Goal: Task Accomplishment & Management: Complete application form

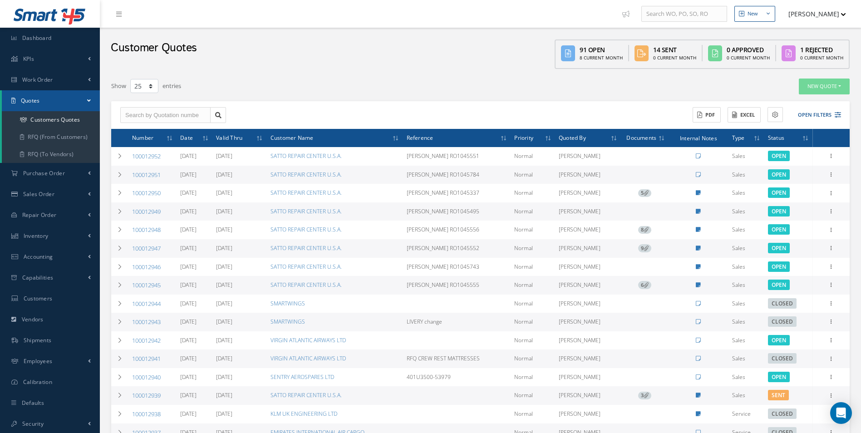
select select "25"
click at [60, 246] on link "Accounting" at bounding box center [50, 256] width 100 height 21
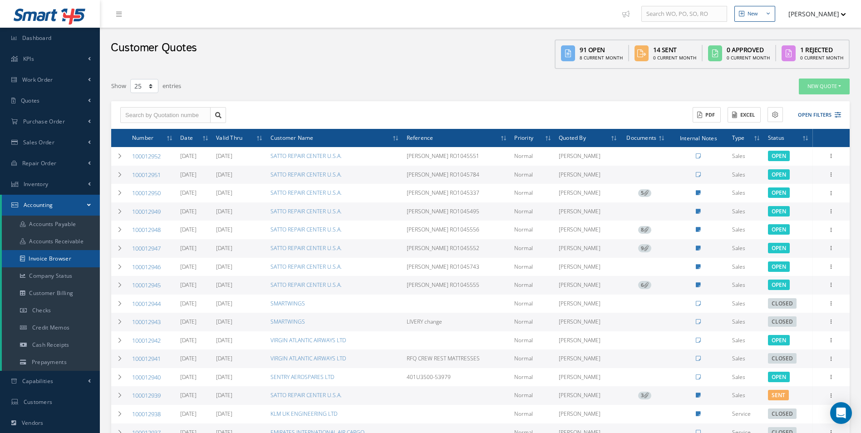
click at [65, 254] on link "Invoice Browser" at bounding box center [51, 258] width 98 height 17
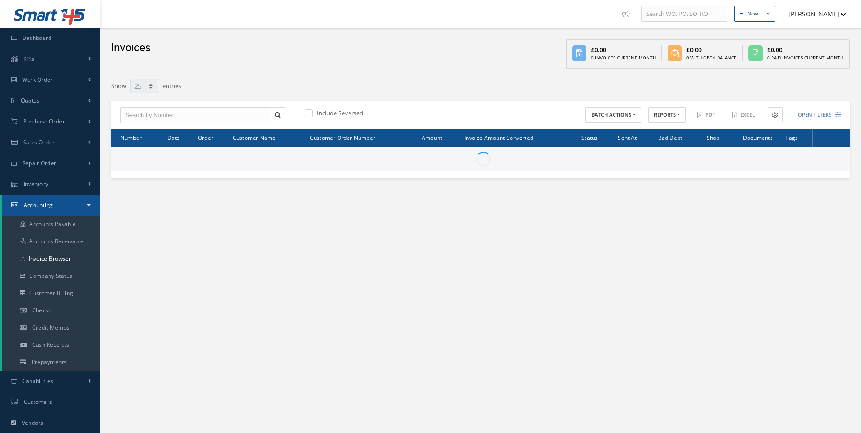
select select "25"
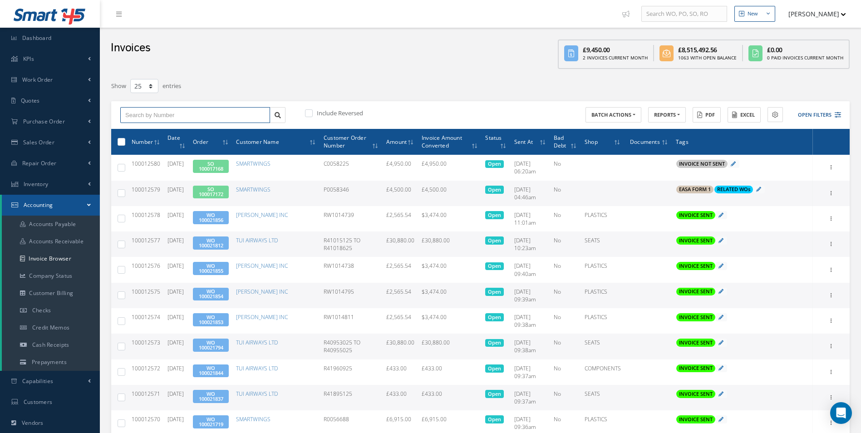
click at [185, 118] on input "text" at bounding box center [195, 115] width 150 height 16
paste input "100012555"
type input "100012555"
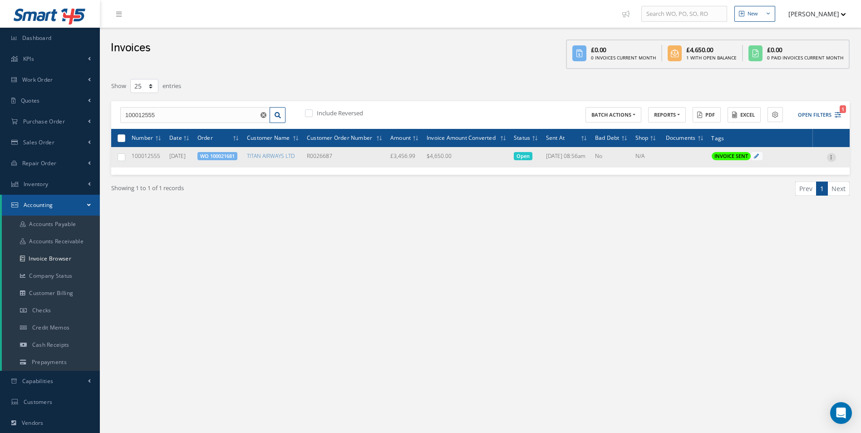
click at [830, 157] on icon at bounding box center [831, 156] width 9 height 7
click at [790, 166] on link "Print" at bounding box center [789, 163] width 72 height 12
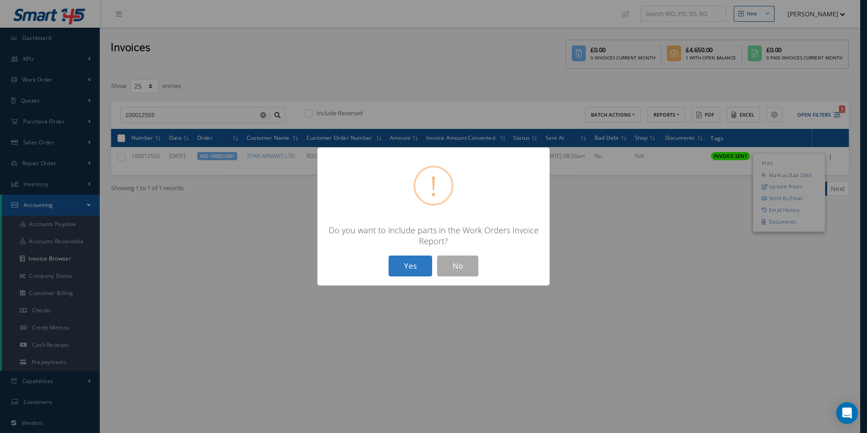
click at [407, 265] on button "Yes" at bounding box center [411, 265] width 44 height 21
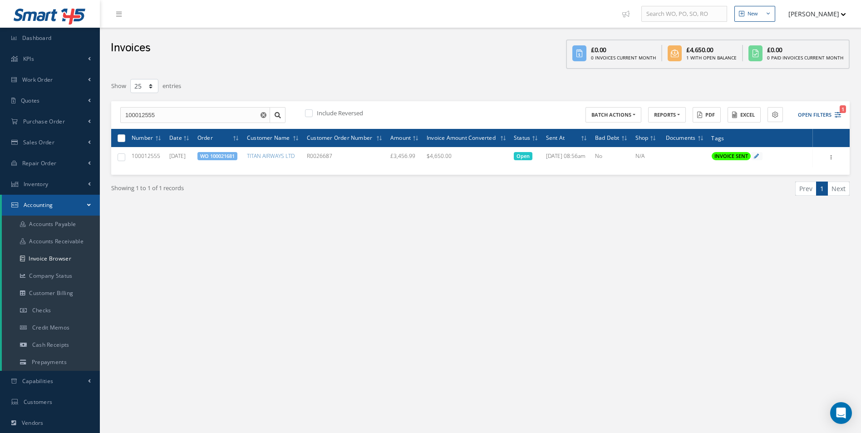
click at [264, 113] on use "Reset" at bounding box center [263, 115] width 6 height 6
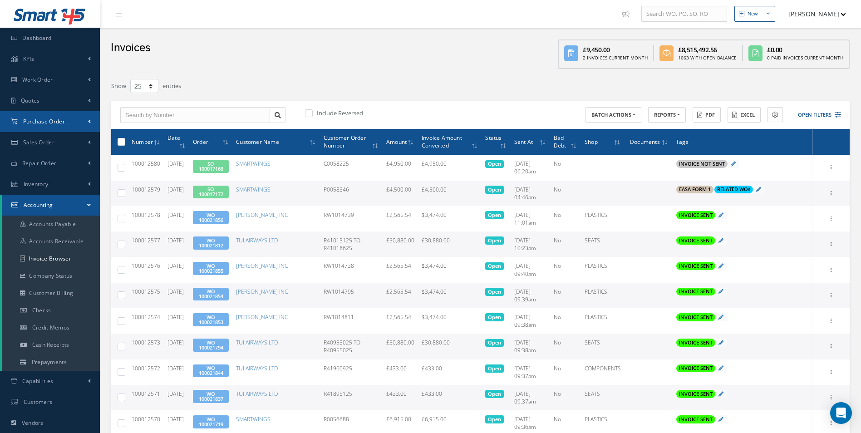
click at [74, 125] on link "Purchase Order" at bounding box center [50, 121] width 100 height 21
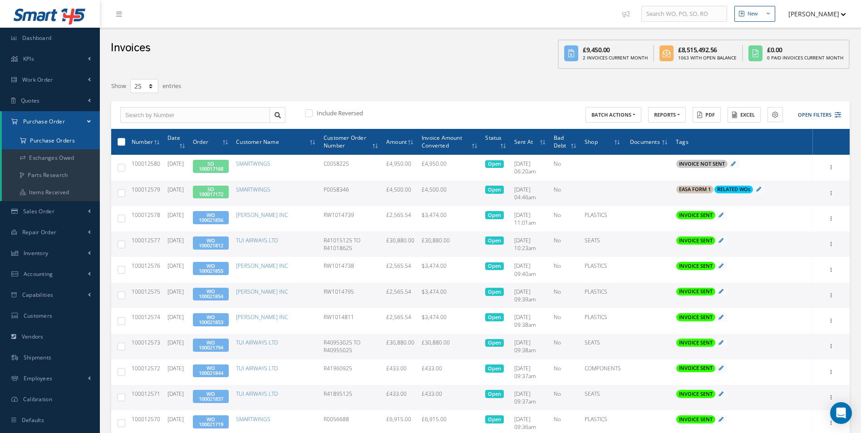
click at [68, 140] on a=1&status_id=2&status_id=3&status_id=5&collapsedFilters"] "Purchase Orders" at bounding box center [51, 140] width 98 height 17
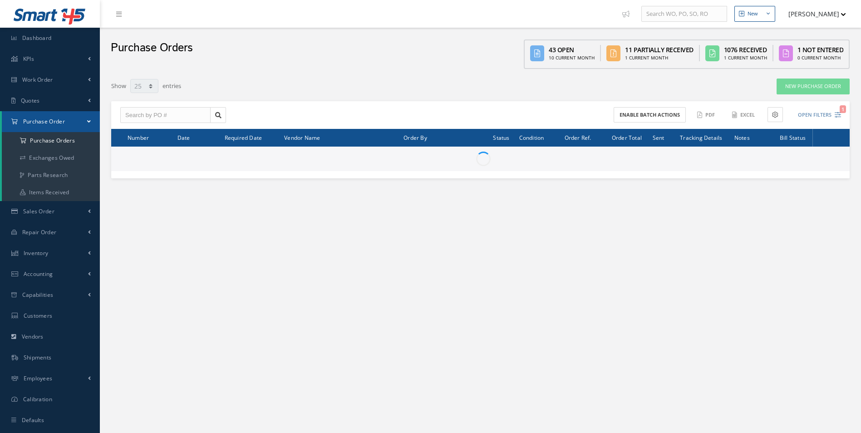
select select "25"
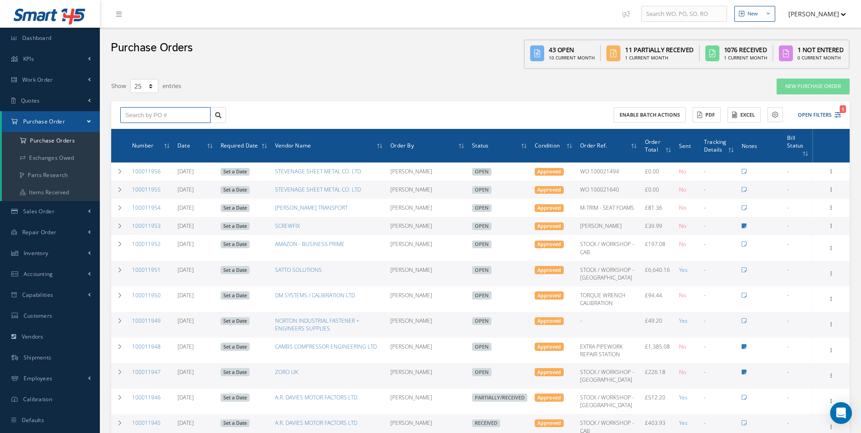
click at [148, 114] on input "text" at bounding box center [165, 115] width 90 height 16
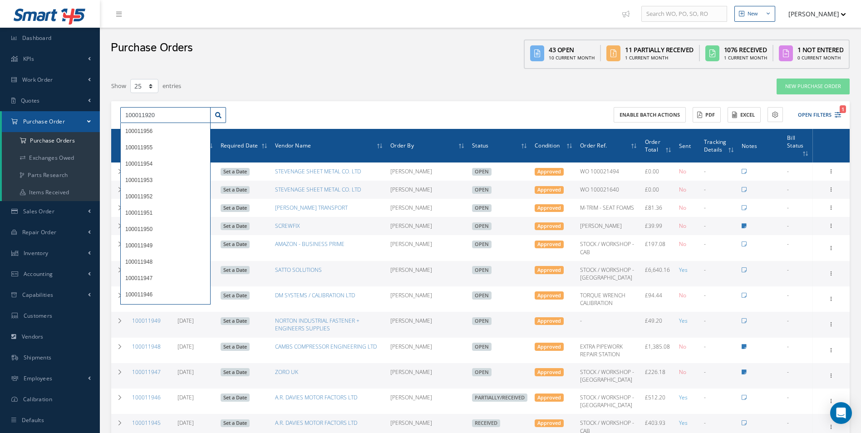
type input "100011920"
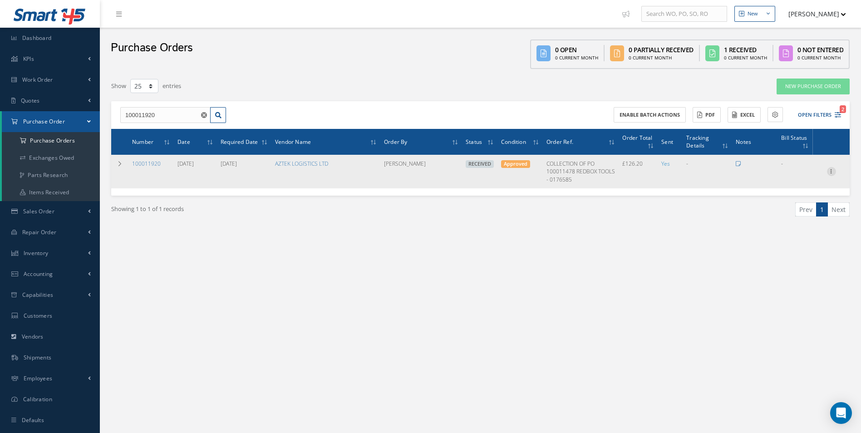
click at [829, 173] on icon at bounding box center [831, 170] width 9 height 7
click at [779, 215] on link "Create Bill" at bounding box center [789, 212] width 72 height 12
type input "21.03"
type input "0.00"
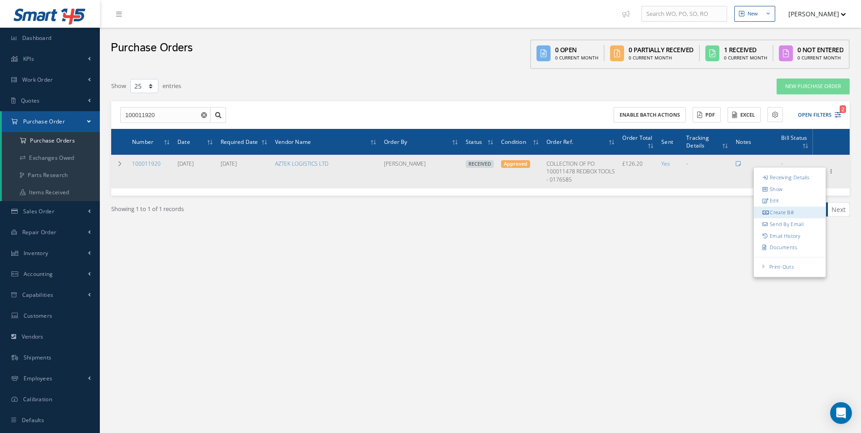
type input "0.00"
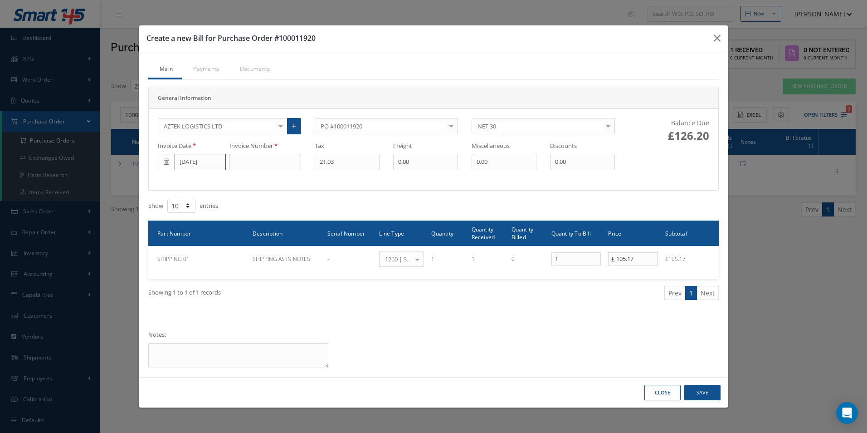
click at [201, 166] on input "[DATE]" at bounding box center [200, 162] width 51 height 16
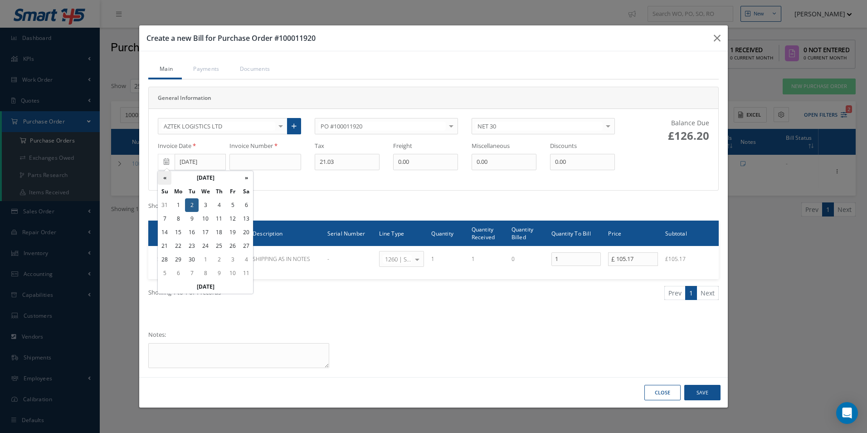
click at [165, 178] on th "«" at bounding box center [165, 178] width 14 height 14
click at [229, 247] on td "22" at bounding box center [233, 246] width 14 height 14
type input "[DATE]"
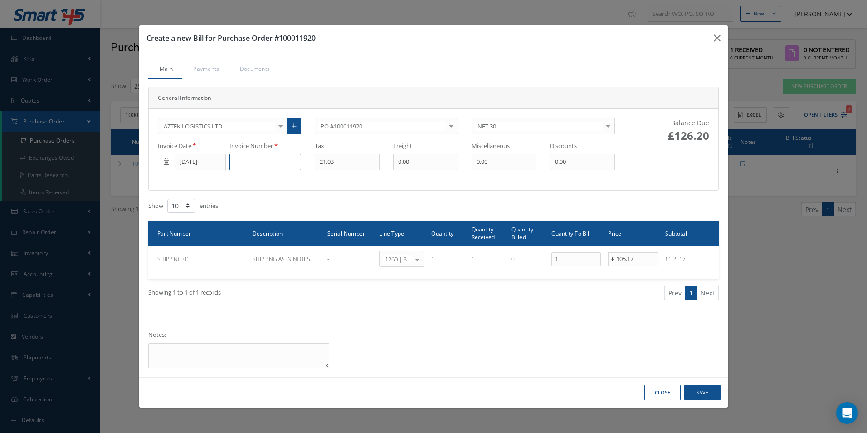
click at [249, 167] on input at bounding box center [266, 162] width 72 height 16
type input "1222858"
click at [708, 390] on button "Save" at bounding box center [703, 393] width 36 height 16
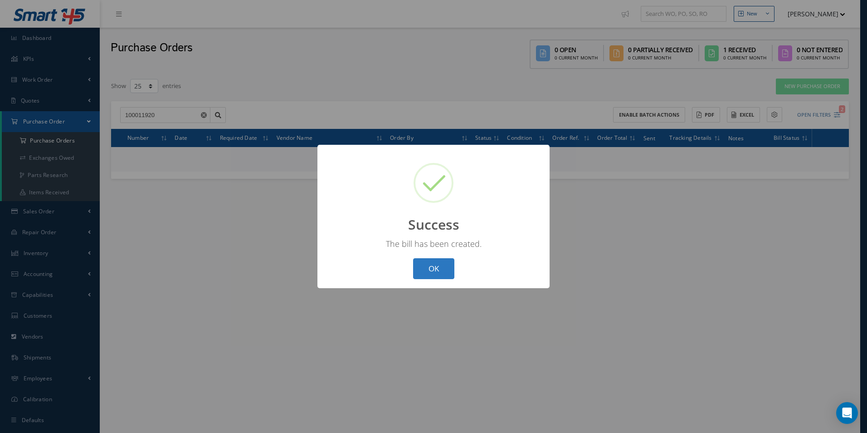
click at [447, 266] on button "OK" at bounding box center [433, 268] width 41 height 21
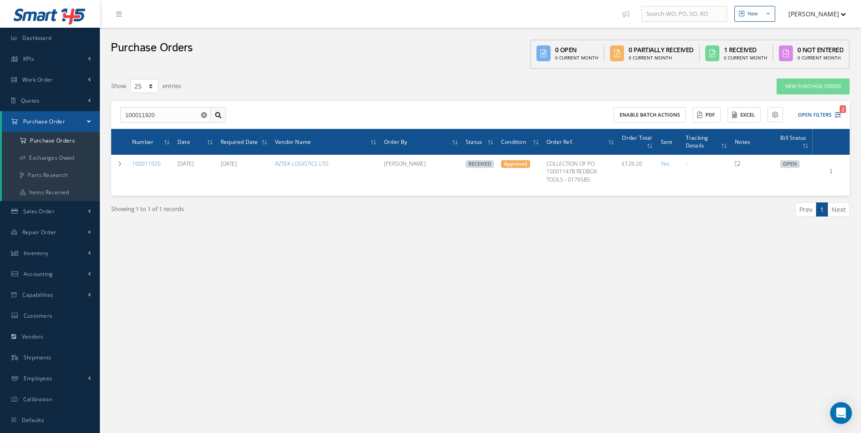
drag, startPoint x: 205, startPoint y: 112, endPoint x: 210, endPoint y: 115, distance: 6.1
click at [205, 112] on icon "Reset" at bounding box center [204, 115] width 6 height 6
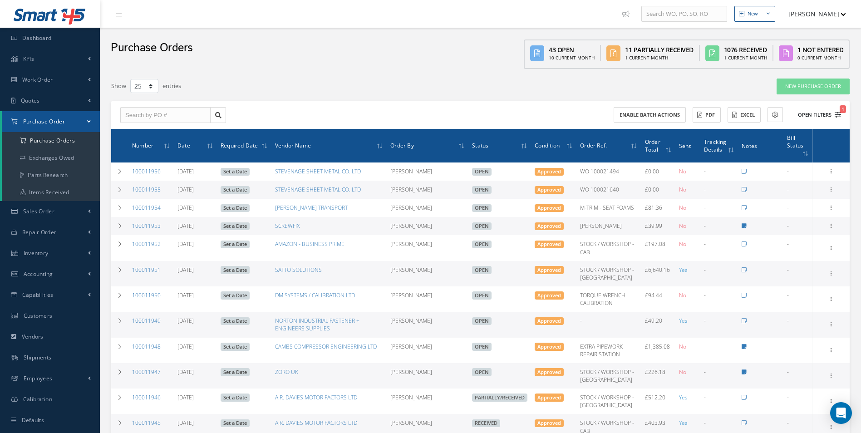
click at [812, 116] on button "Open Filters 1" at bounding box center [814, 115] width 51 height 15
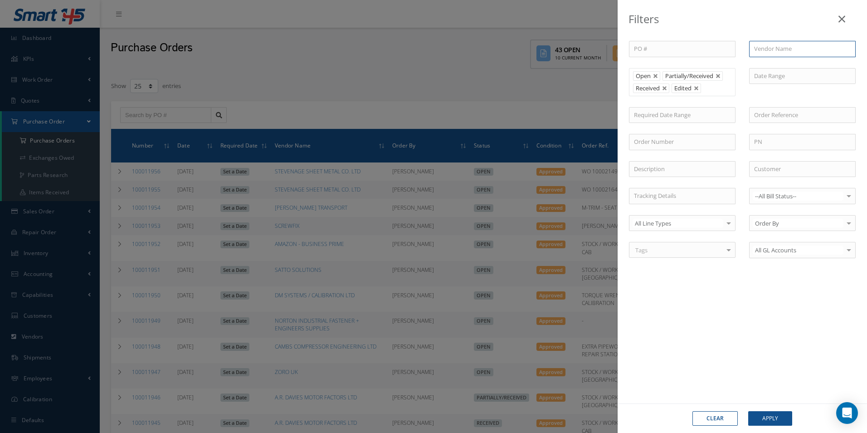
click at [783, 52] on input "text" at bounding box center [802, 49] width 107 height 16
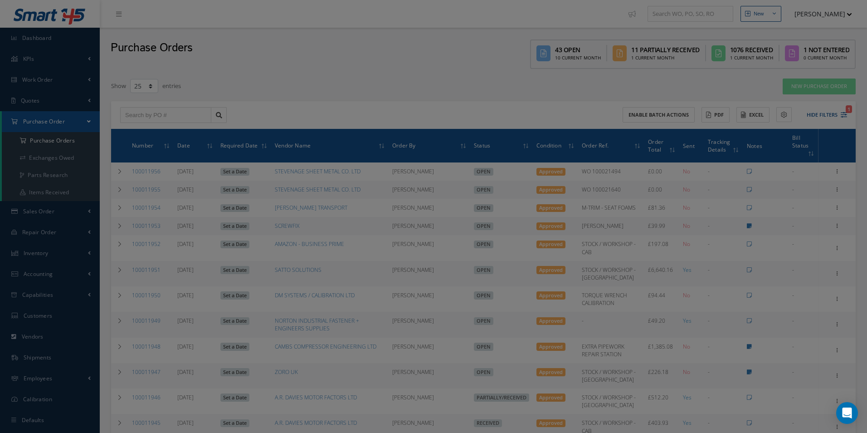
click at [666, 234] on div "PO # Vendor Name n Open Partially/Received Received Canceled Edited Open Partia…" at bounding box center [742, 155] width 240 height 228
click at [518, 95] on div "Filters PO # Vendor Name n Open Partially/Received Received Canceled Edited Ope…" at bounding box center [433, 216] width 867 height 433
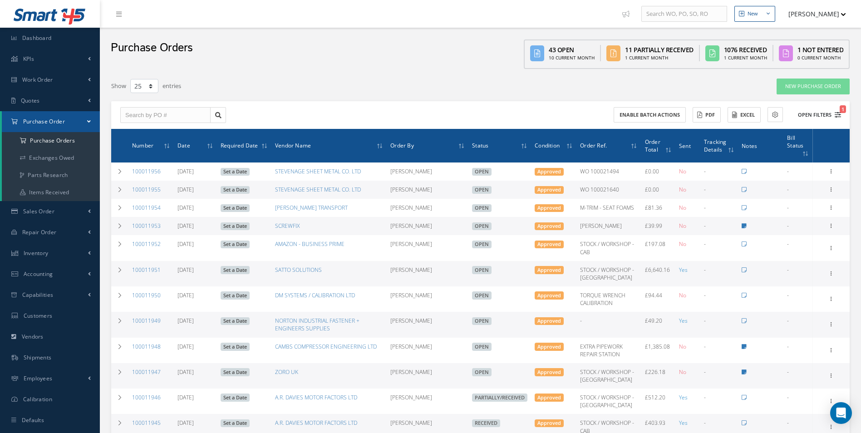
click at [812, 119] on button "Open Filters 1" at bounding box center [814, 115] width 51 height 15
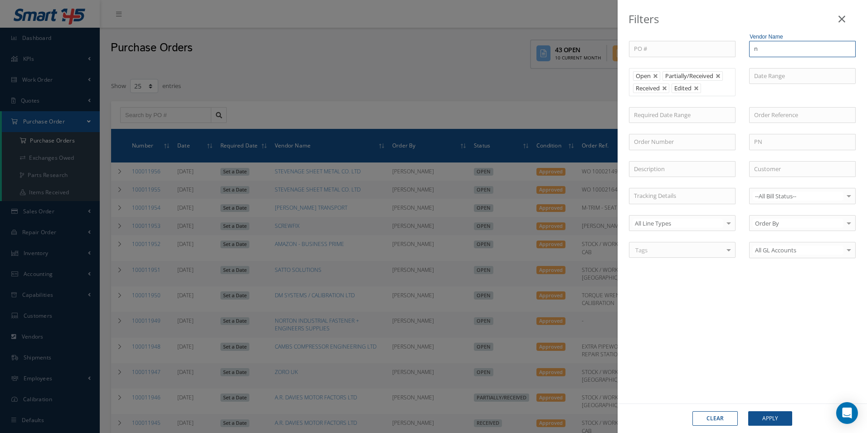
click at [778, 52] on input "n" at bounding box center [802, 49] width 107 height 16
type input "n"
click at [838, 19] on link at bounding box center [842, 17] width 29 height 27
